Goal: Task Accomplishment & Management: Use online tool/utility

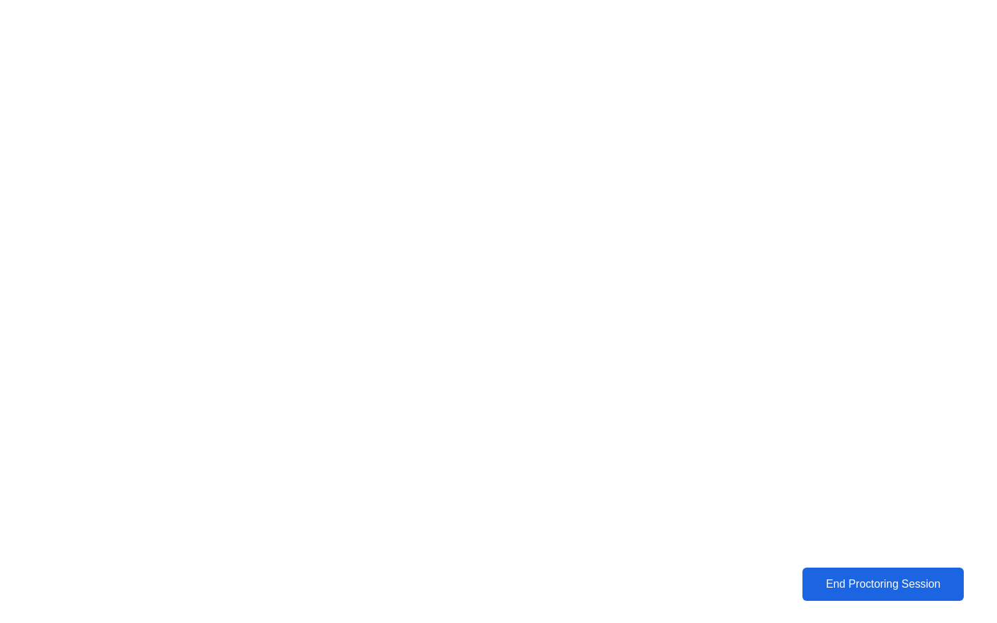
click at [860, 585] on div "End Proctoring Session" at bounding box center [883, 584] width 153 height 12
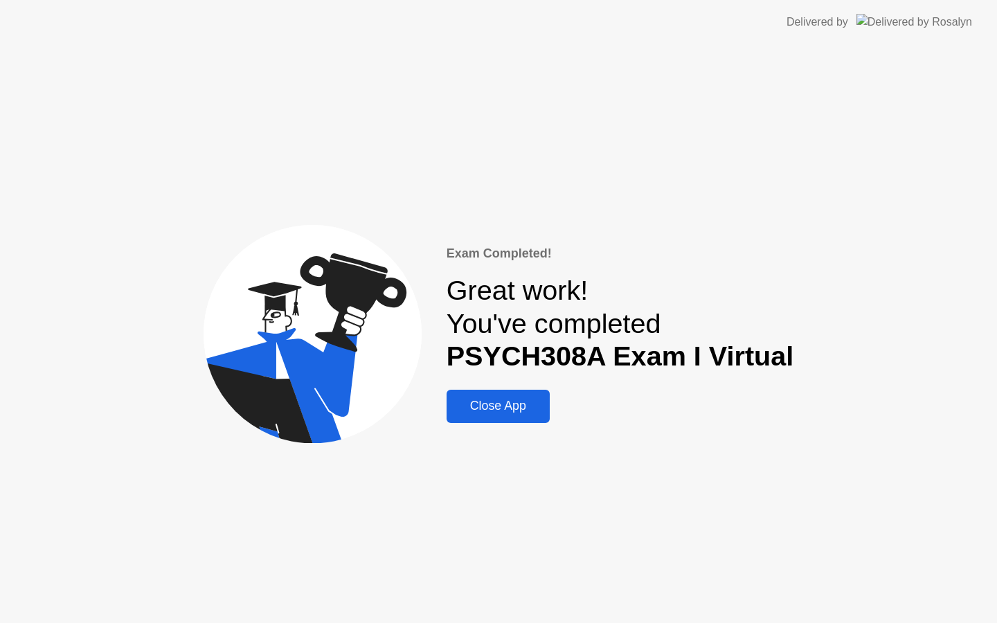
click at [520, 407] on div "Close App" at bounding box center [498, 406] width 95 height 15
